Goal: Task Accomplishment & Management: Use online tool/utility

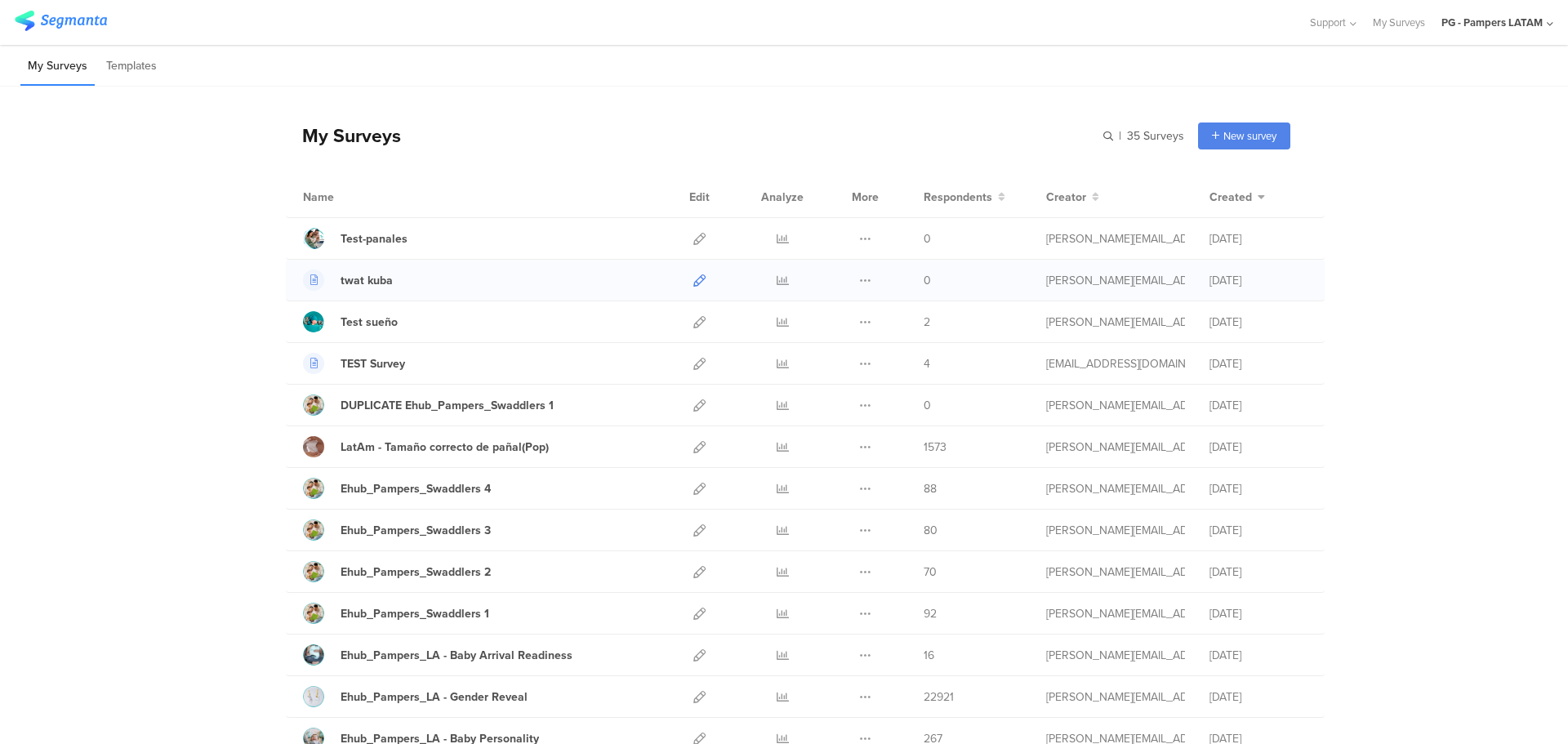
click at [693, 283] on icon at bounding box center [699, 280] width 12 height 12
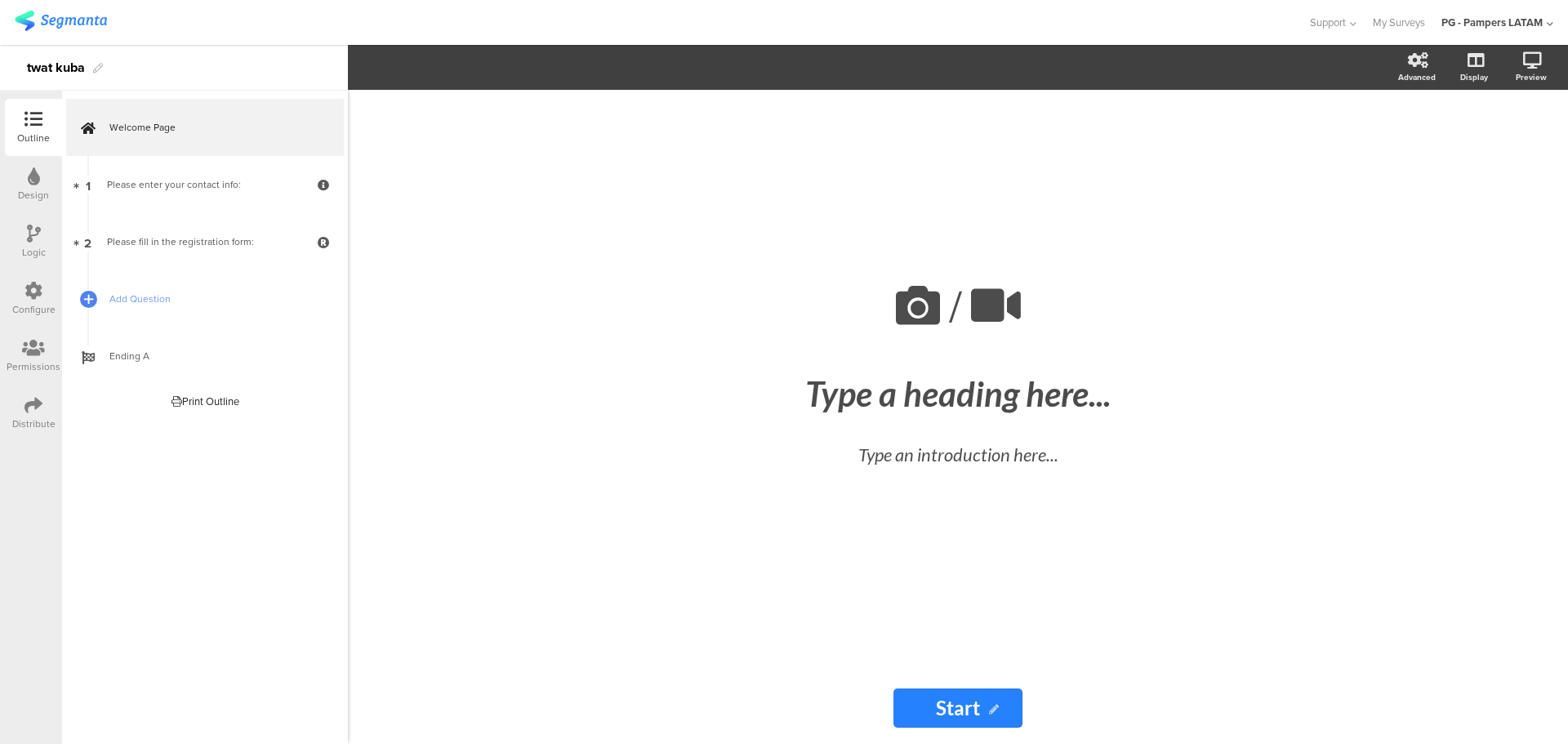
click at [35, 298] on icon at bounding box center [34, 291] width 18 height 18
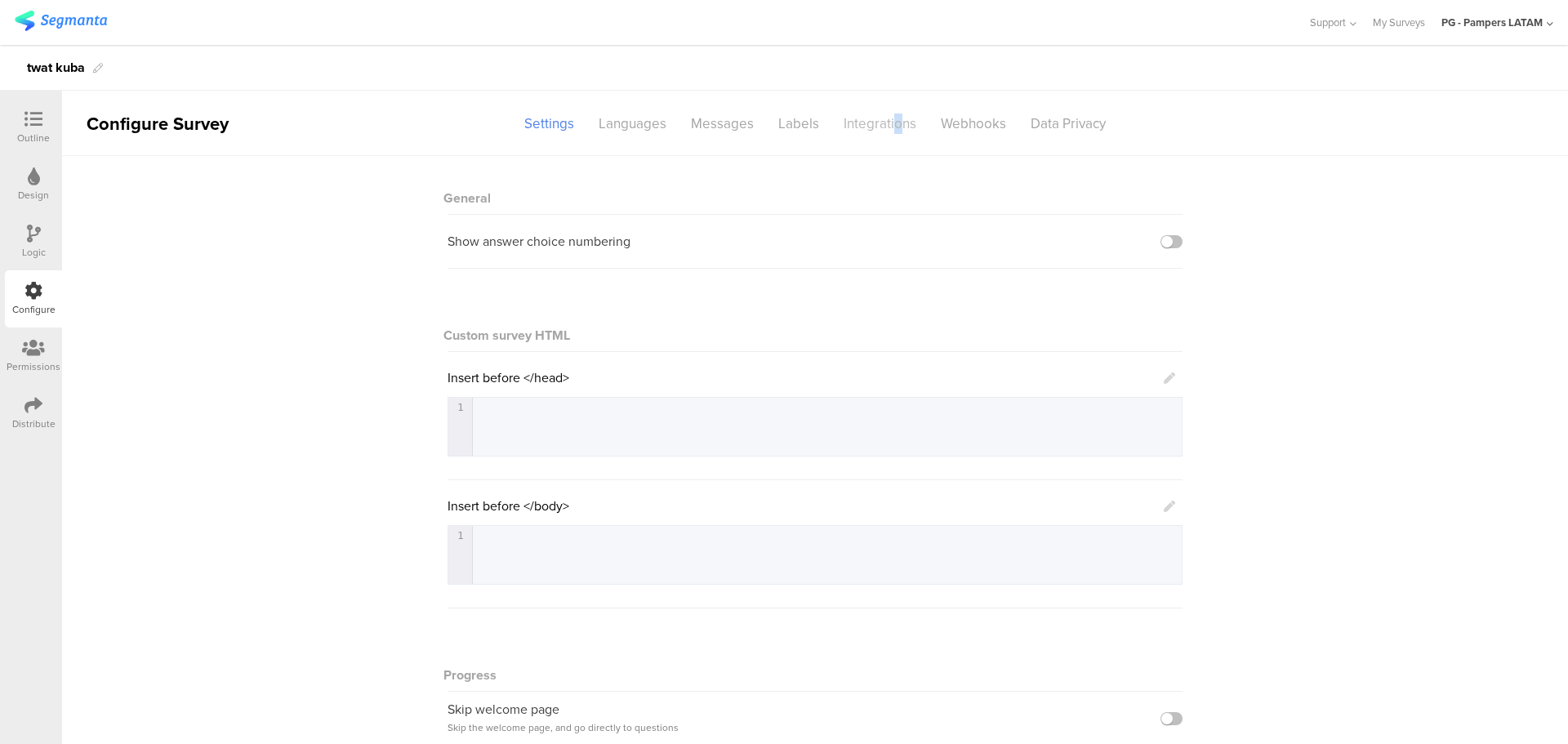
click at [889, 125] on div "Integrations" at bounding box center [880, 124] width 97 height 29
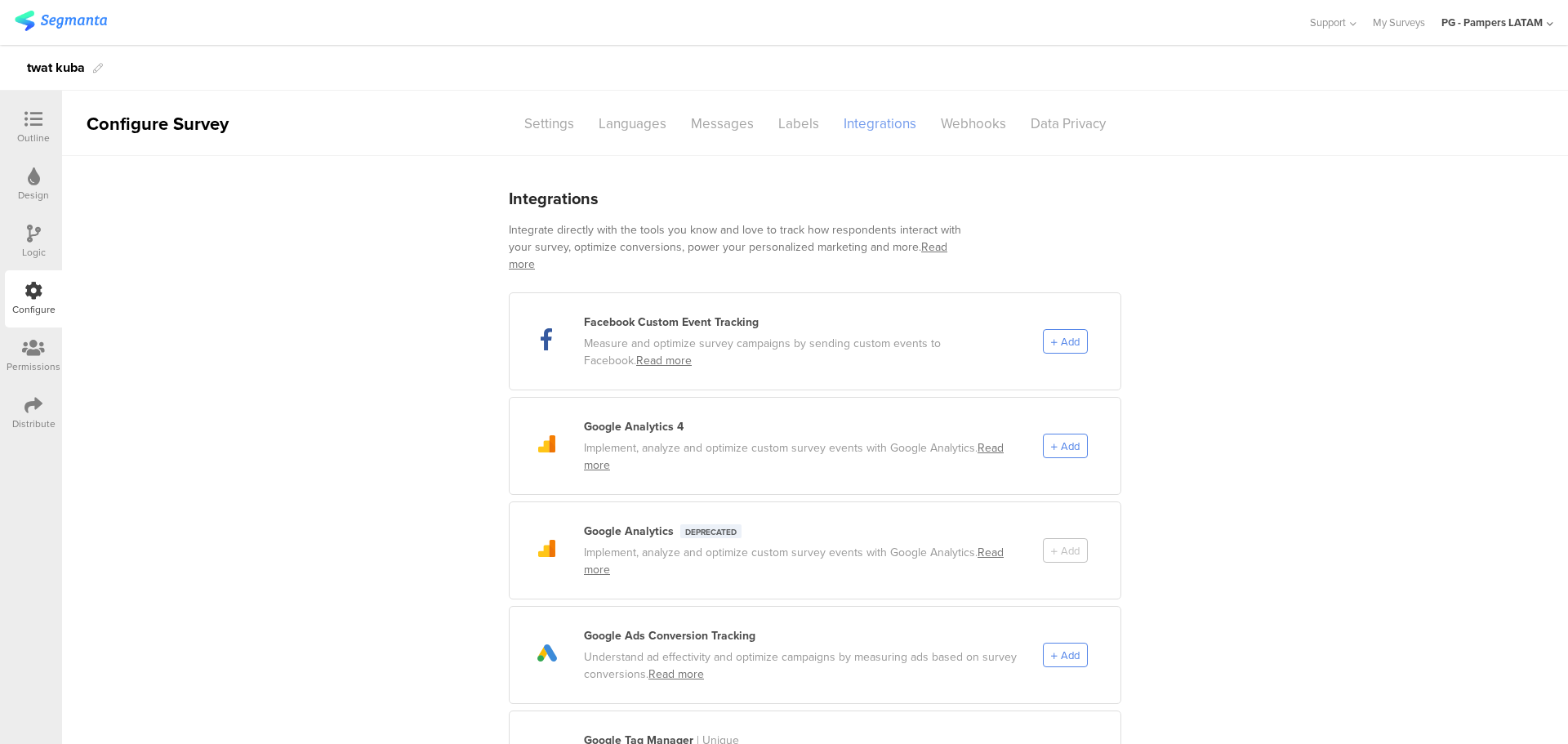
click at [881, 129] on div "Integrations" at bounding box center [880, 124] width 97 height 29
